Goal: Information Seeking & Learning: Find specific fact

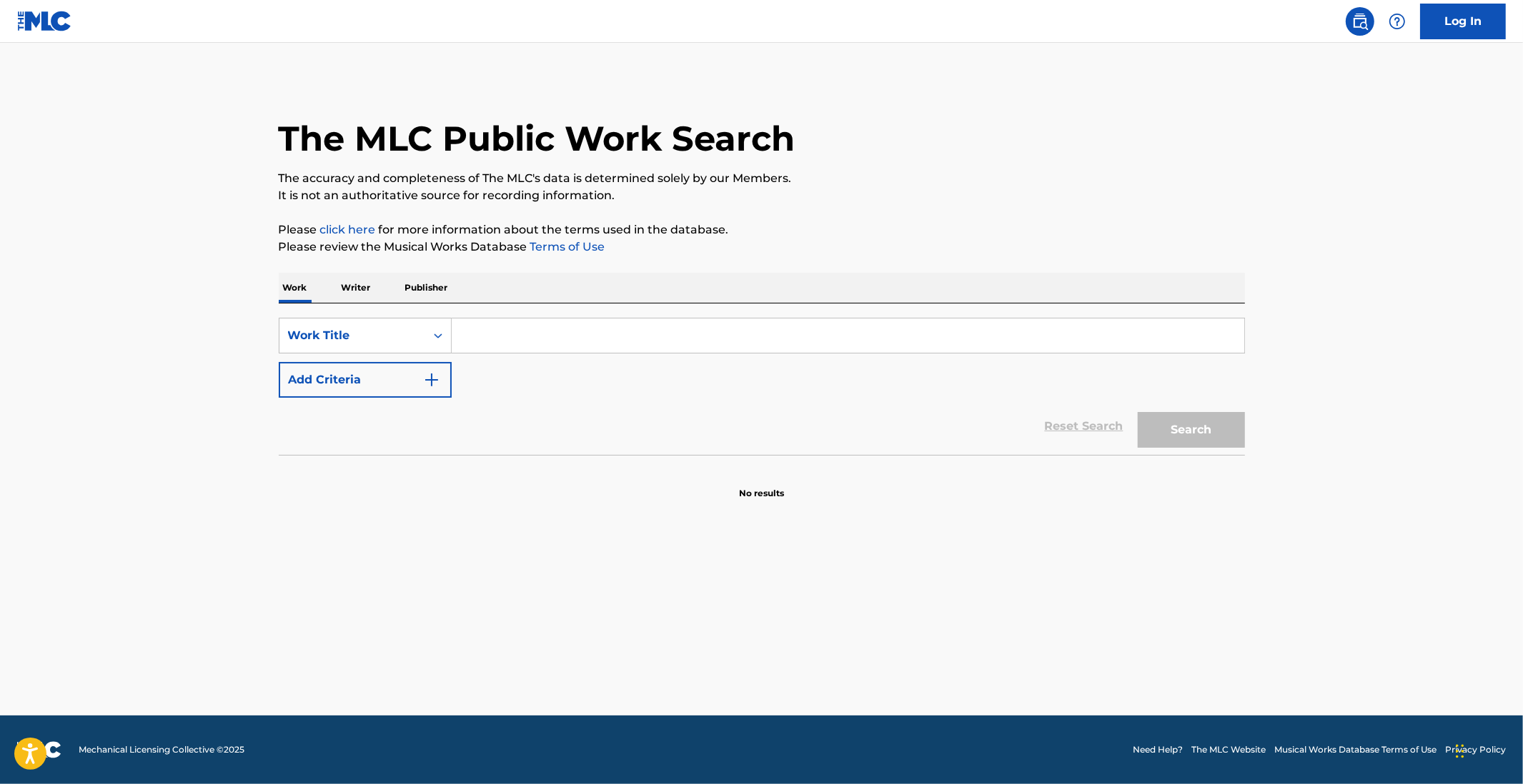
click at [518, 314] on div "SearchWithCriteriac0a966e9-b75a-4b8e-84c3-b050dba579b8 Work Title Add Criteria …" at bounding box center [762, 380] width 966 height 152
click at [512, 330] on input "Search Form" at bounding box center [848, 336] width 792 height 34
type input "i"
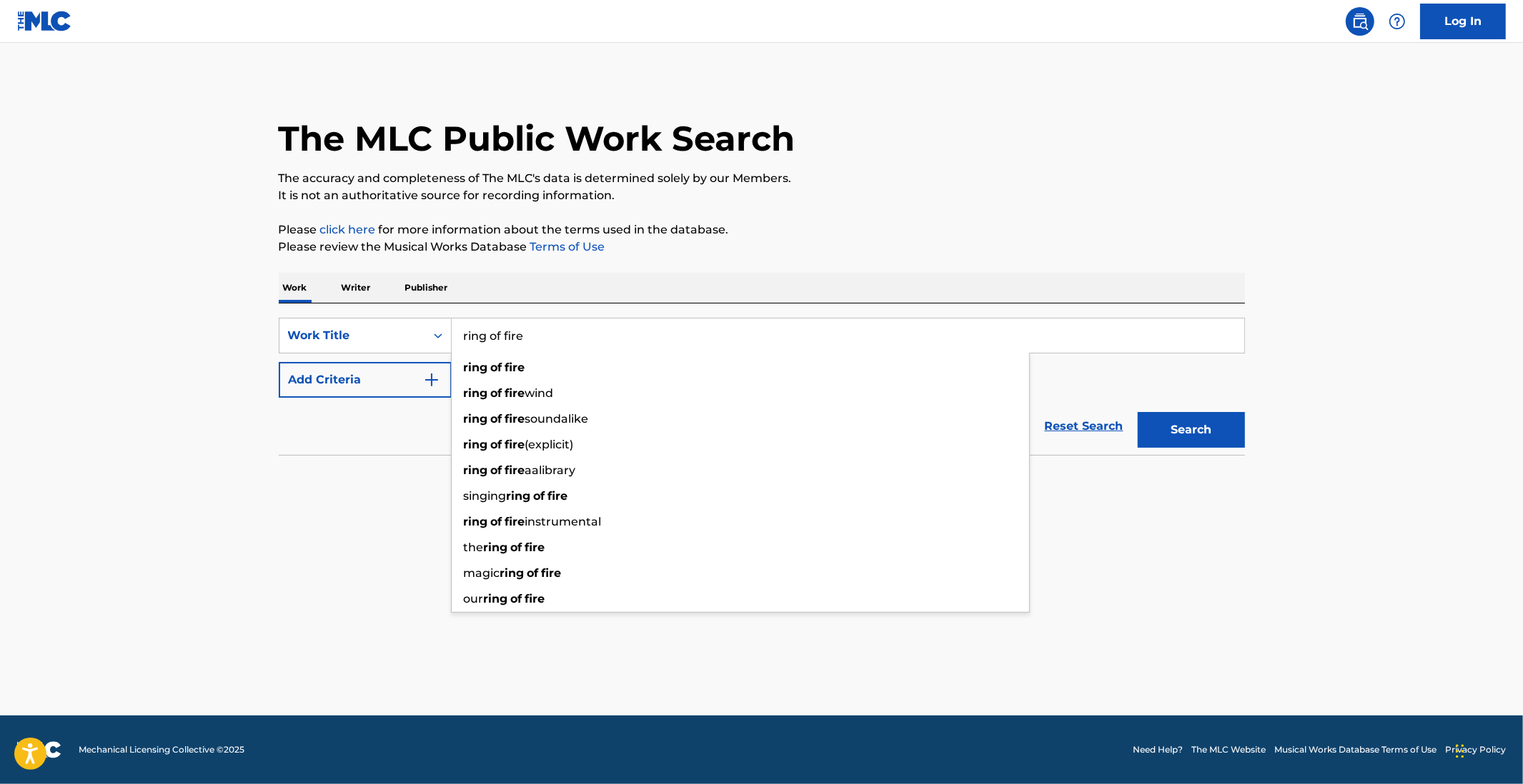
click at [1137, 412] on button "Search" at bounding box center [1190, 430] width 107 height 36
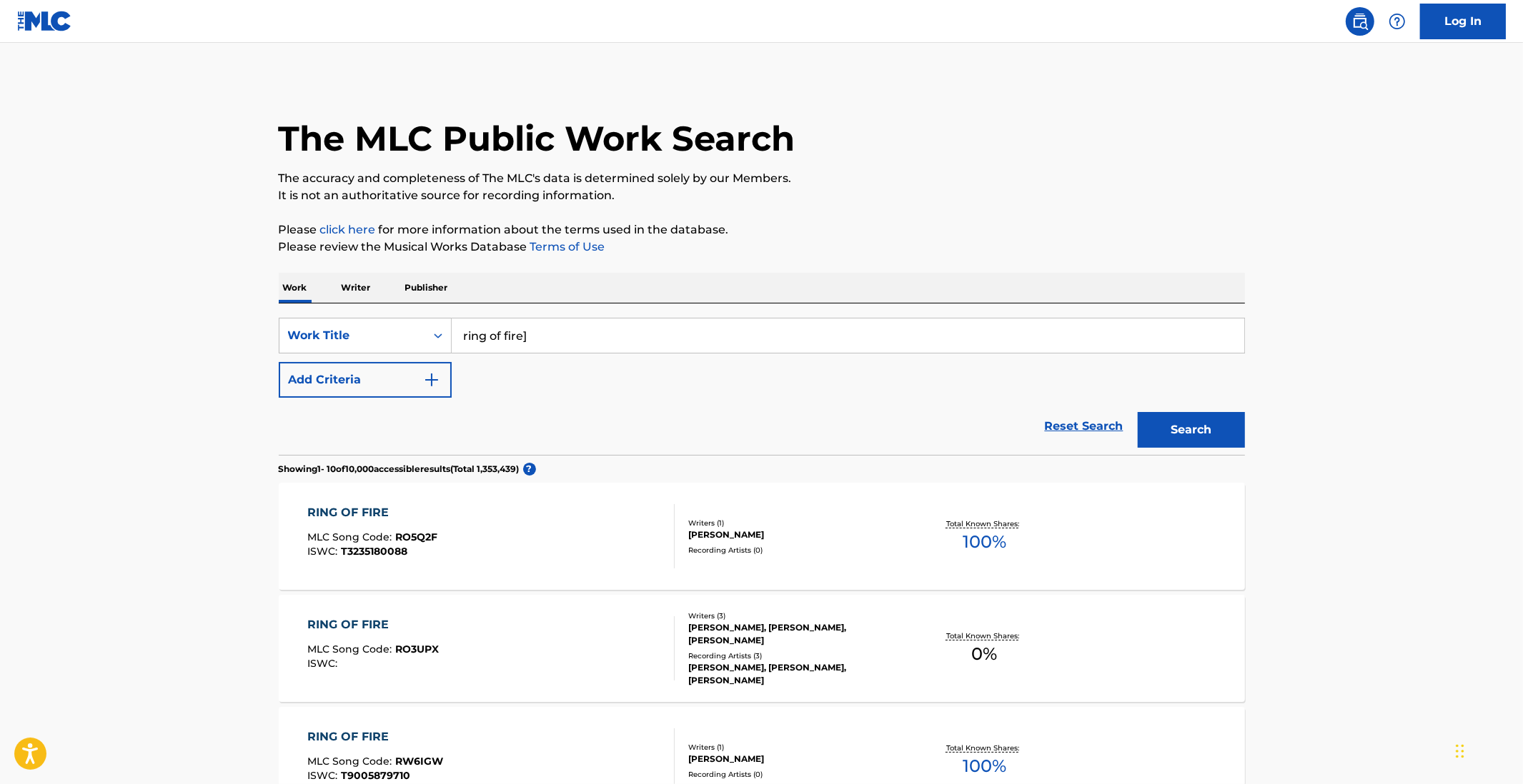
type input "ring of fire]"
click at [364, 390] on button "Add Criteria" at bounding box center [365, 380] width 173 height 36
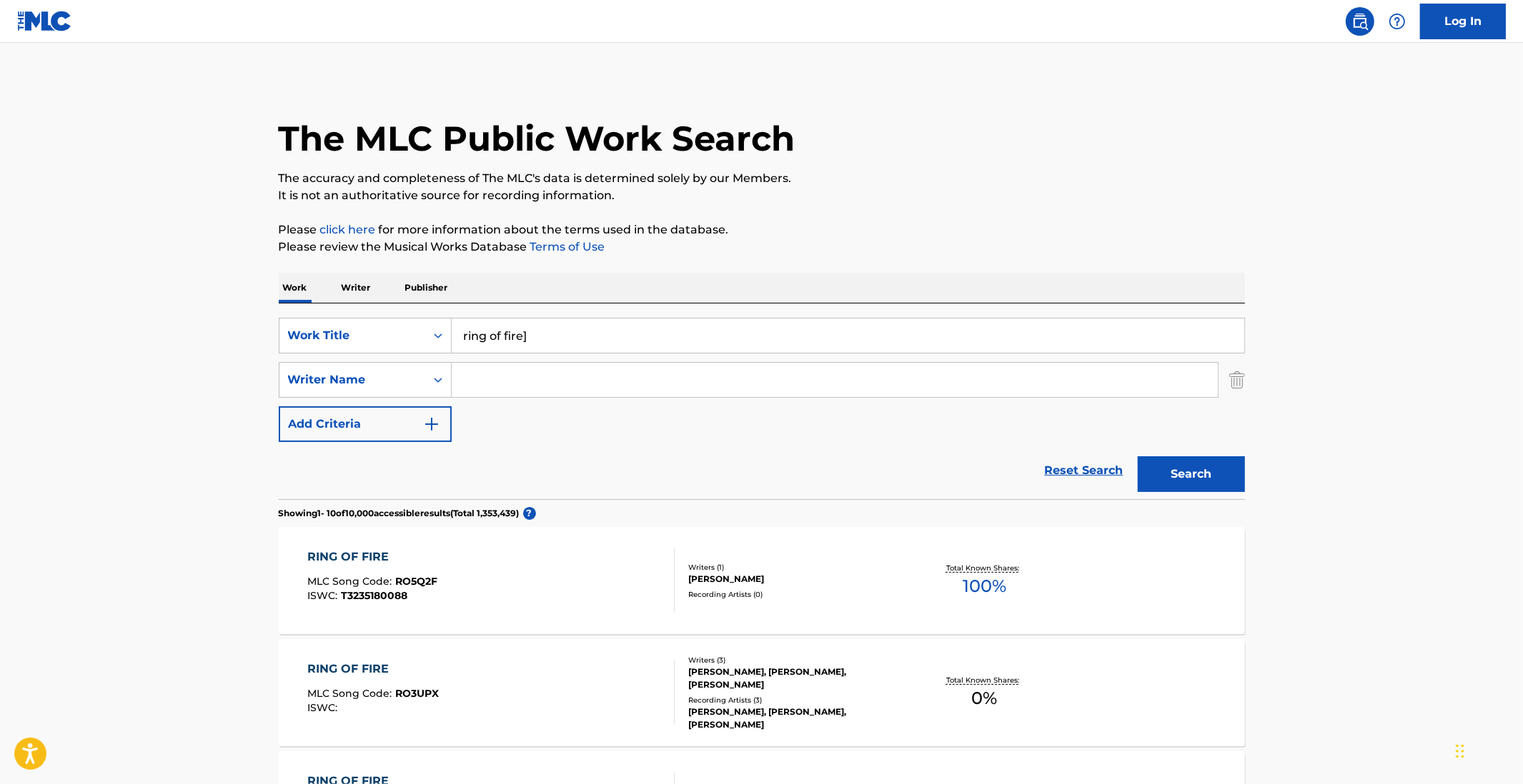
click at [675, 386] on input "Search Form" at bounding box center [835, 380] width 766 height 34
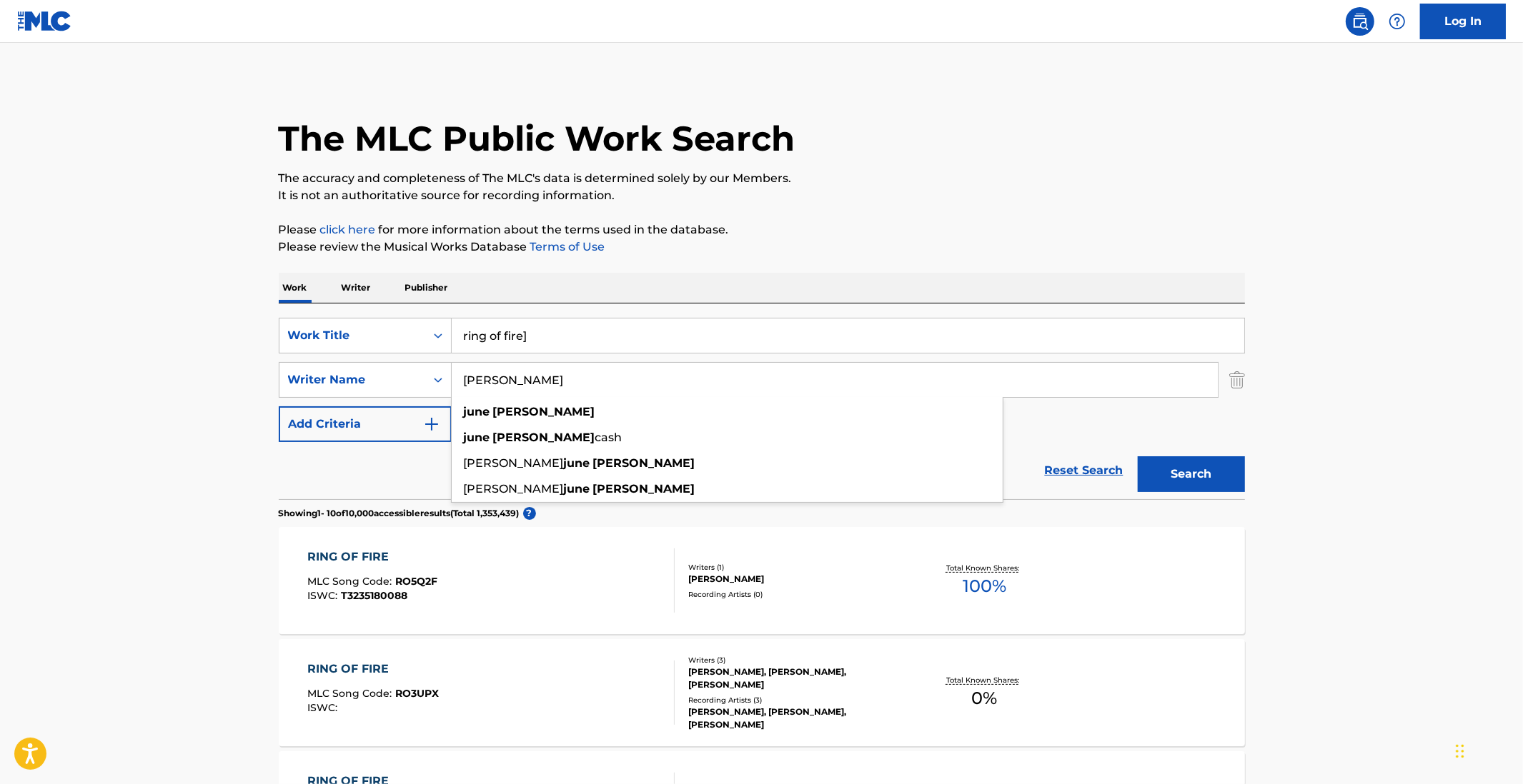
type input "[PERSON_NAME]"
click at [1137, 456] on button "Search" at bounding box center [1190, 474] width 107 height 36
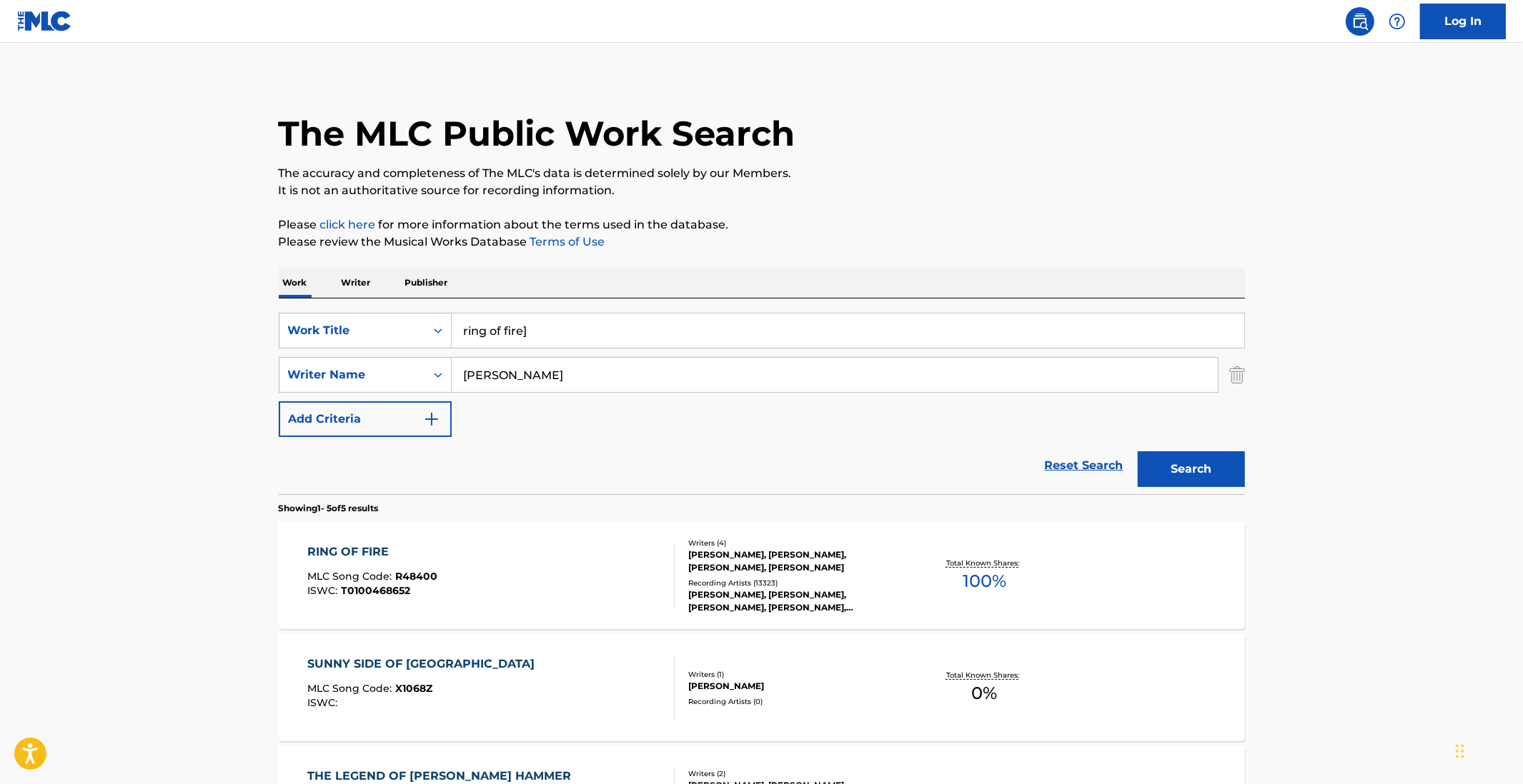
scroll to position [6, 0]
click at [520, 553] on div "RING OF FIRE MLC Song Code : R48400 ISWC : T0100468652" at bounding box center [491, 575] width 368 height 64
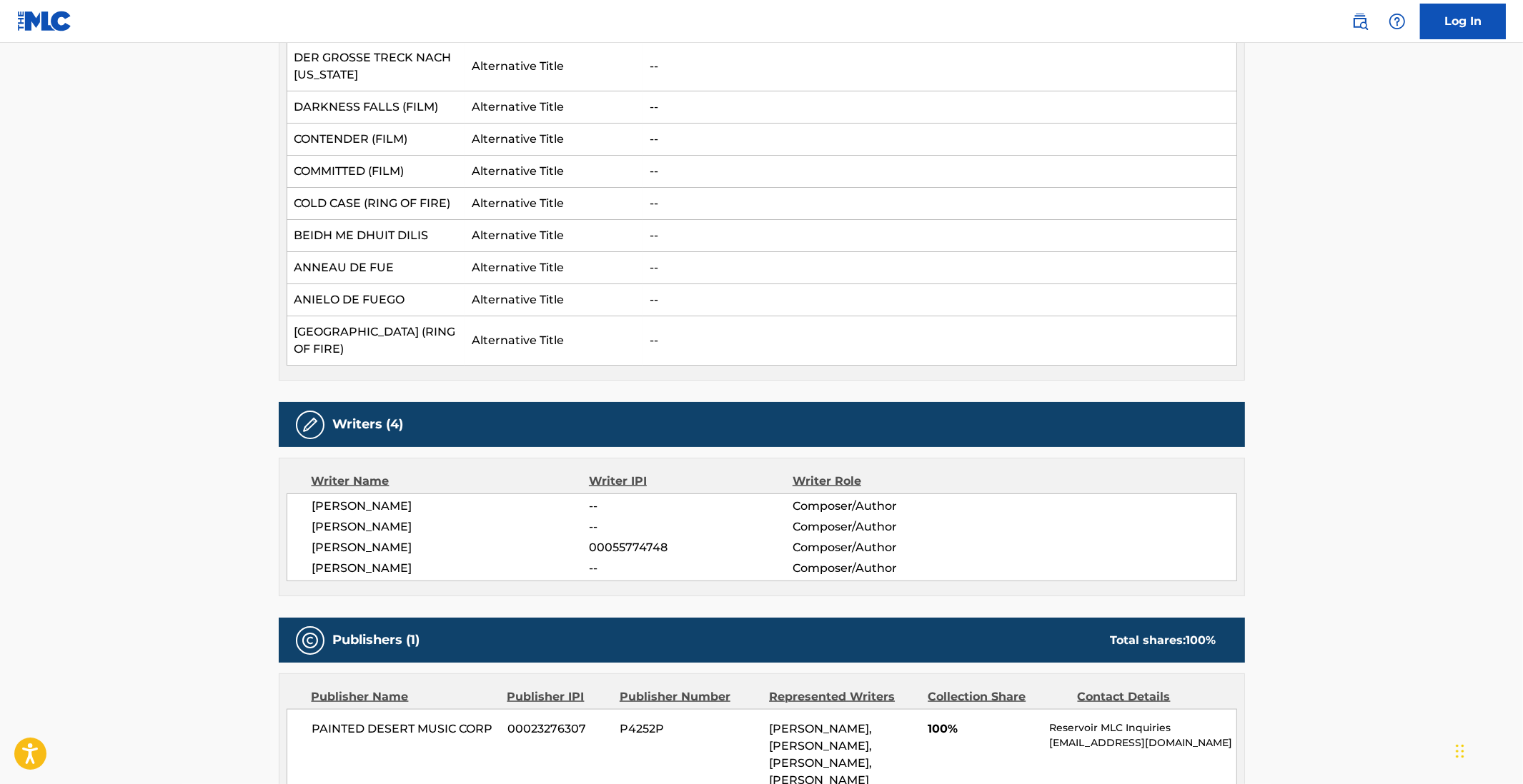
scroll to position [2501, 0]
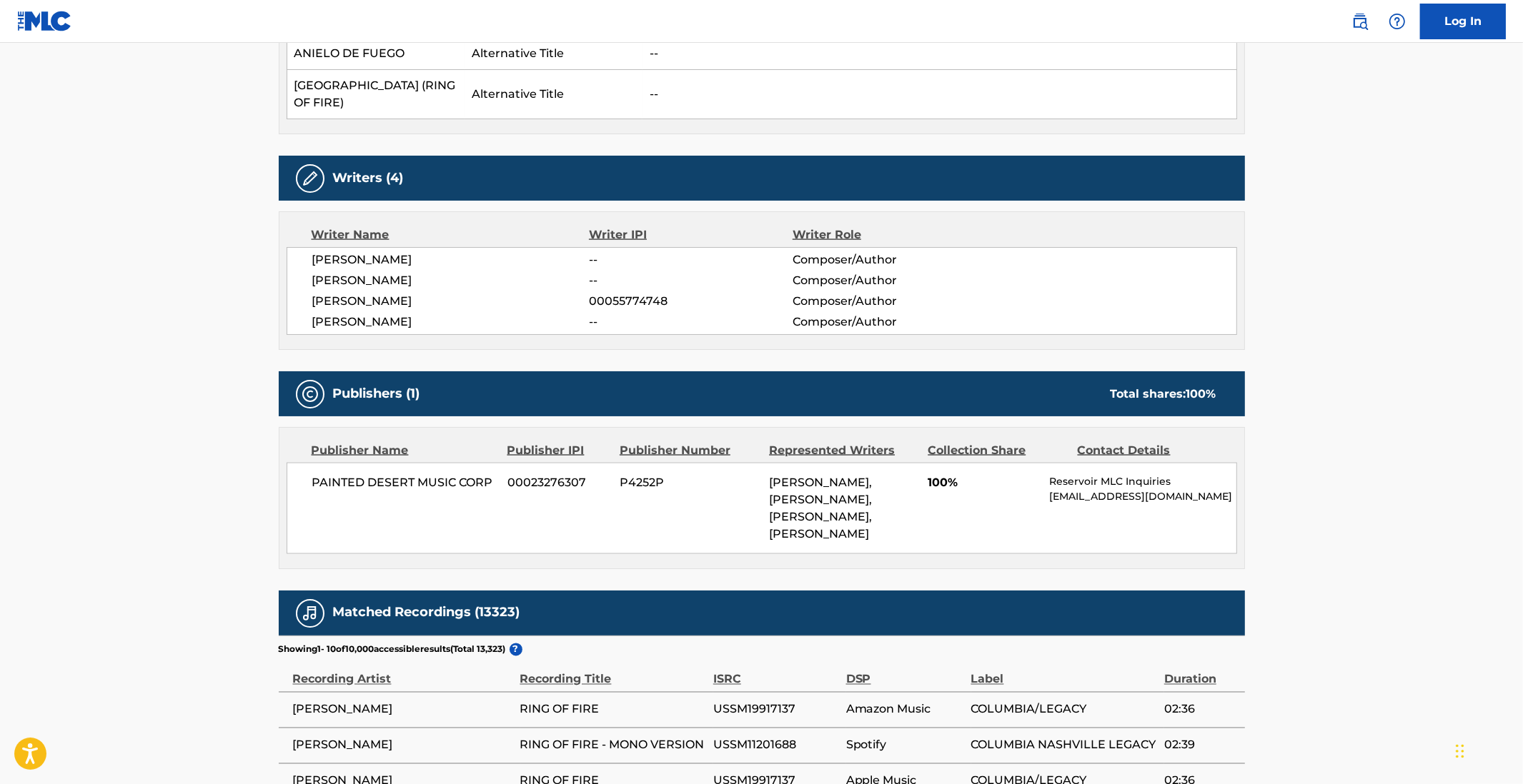
click at [416, 474] on span "PAINTED DESERT MUSIC CORP" at bounding box center [404, 482] width 185 height 17
copy div "PAINTED DESERT MUSIC CORP"
